Goal: Use online tool/utility: Utilize a website feature to perform a specific function

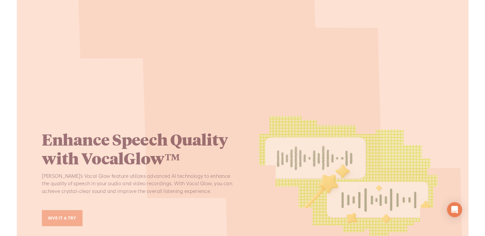
scroll to position [1025, 0]
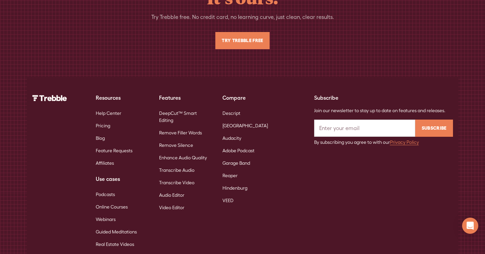
scroll to position [4360, 0]
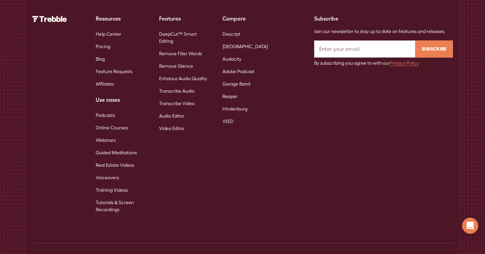
click at [179, 28] on link "DeepCut™ Smart Editing" at bounding box center [185, 38] width 53 height 20
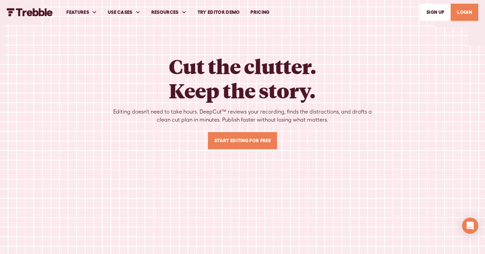
click at [216, 10] on link "Try Editor Demo" at bounding box center [218, 12] width 53 height 23
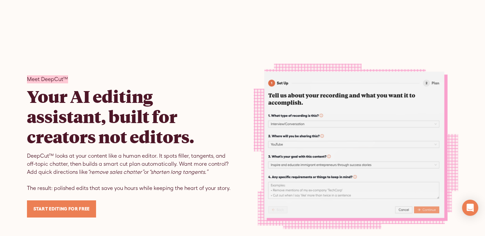
scroll to position [461, 0]
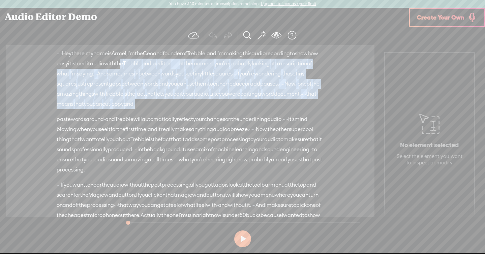
drag, startPoint x: 197, startPoint y: 68, endPoint x: 236, endPoint y: 120, distance: 64.5
click at [236, 114] on div "Unknown · · · · Hey there, · my name is Armel, · I'm the Ceo and founder of · T…" at bounding box center [190, 81] width 267 height 66
copy div "he · Trebble · audio editor · · · · · · at the moment, you're probably looking …"
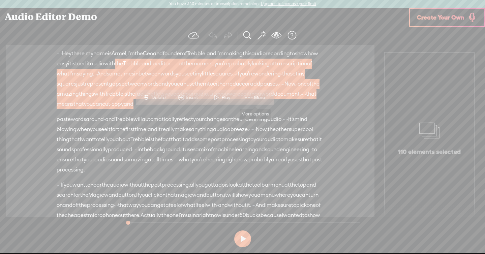
click at [259, 98] on span "More" at bounding box center [260, 97] width 13 height 7
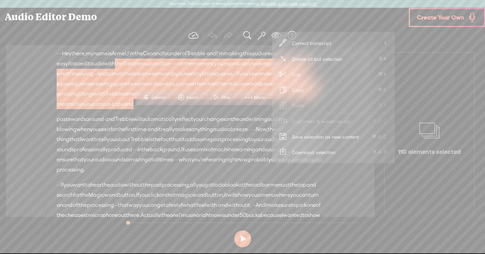
click at [205, 55] on span "Trebble" at bounding box center [196, 53] width 19 height 10
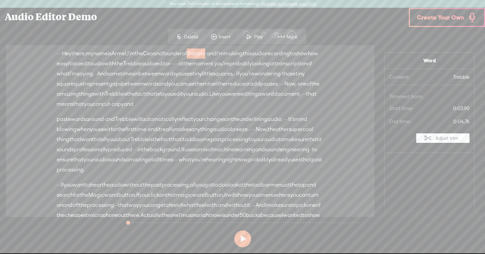
click at [285, 17] on div "Audio Editor Demo" at bounding box center [204, 17] width 408 height 18
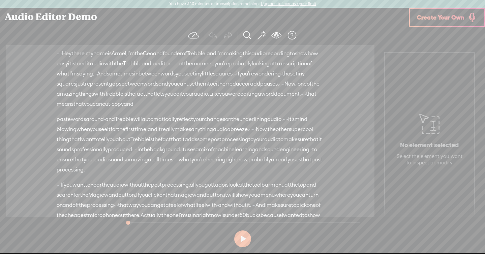
click at [260, 36] on span at bounding box center [262, 35] width 8 height 10
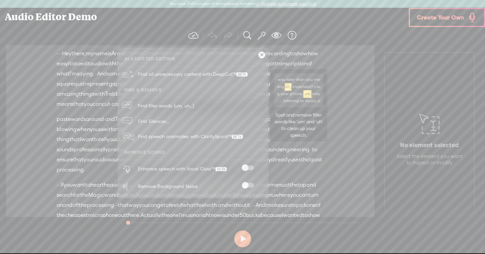
click at [250, 103] on link "Find filler words (um, uh...)" at bounding box center [193, 105] width 144 height 15
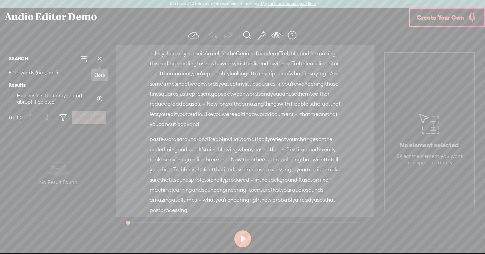
click at [102, 60] on span at bounding box center [100, 59] width 10 height 10
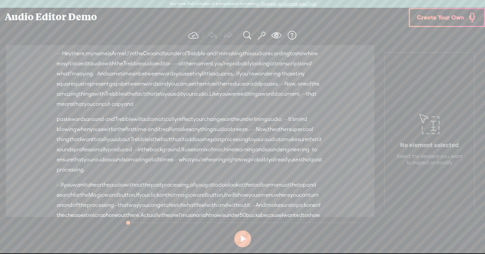
click at [259, 36] on span at bounding box center [262, 35] width 8 height 10
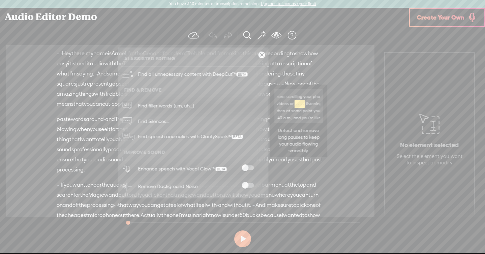
click at [192, 117] on link "Find Silences..." at bounding box center [193, 120] width 144 height 15
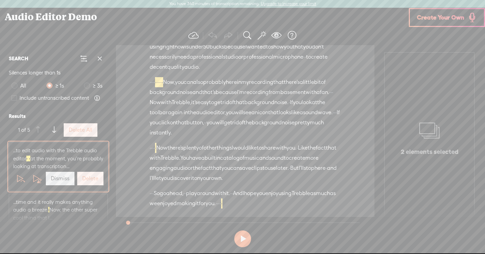
scroll to position [310, 0]
click at [258, 36] on span at bounding box center [262, 35] width 8 height 10
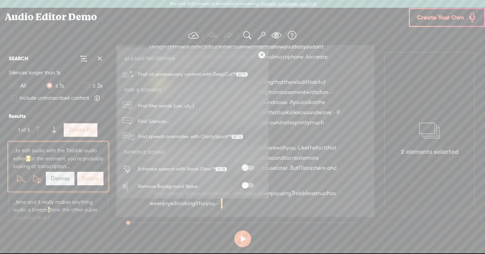
click at [268, 87] on span "recording" at bounding box center [256, 92] width 24 height 10
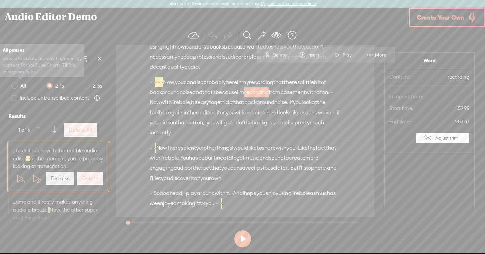
click at [16, 83] on span at bounding box center [14, 86] width 6 height 6
click at [16, 83] on input "All" at bounding box center [14, 86] width 6 height 6
radio input "true"
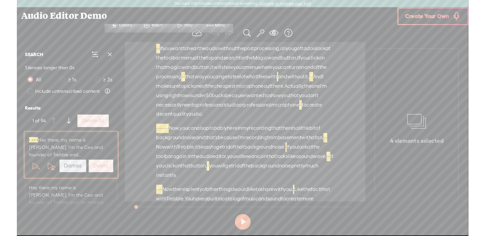
scroll to position [0, 0]
